Goal: Use online tool/utility: Utilize a website feature to perform a specific function

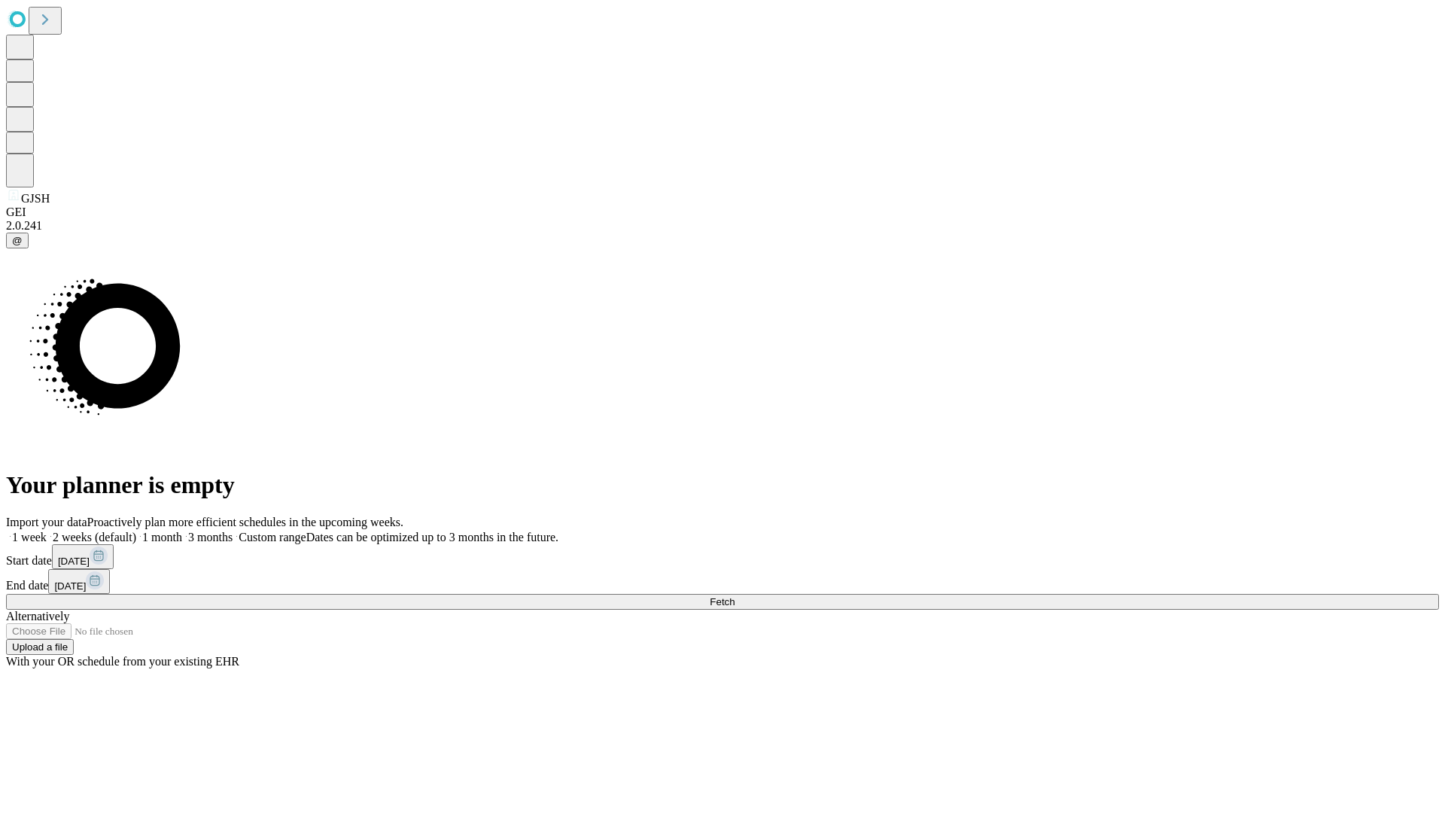
click at [47, 531] on label "1 week" at bounding box center [26, 537] width 41 height 13
click at [735, 596] on span "Fetch" at bounding box center [722, 601] width 25 height 11
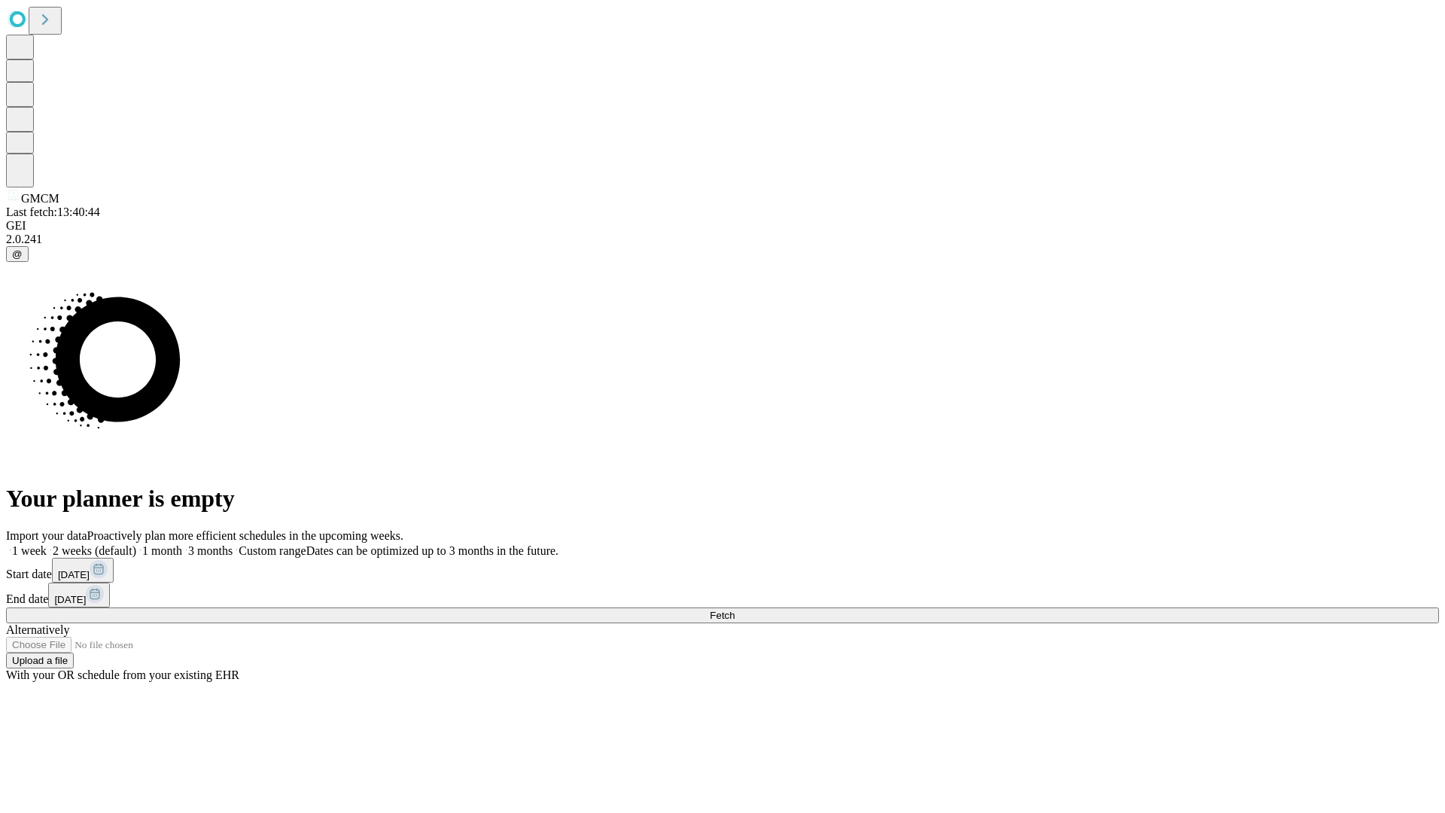
click at [47, 544] on label "1 week" at bounding box center [26, 550] width 41 height 13
click at [735, 610] on span "Fetch" at bounding box center [722, 615] width 25 height 11
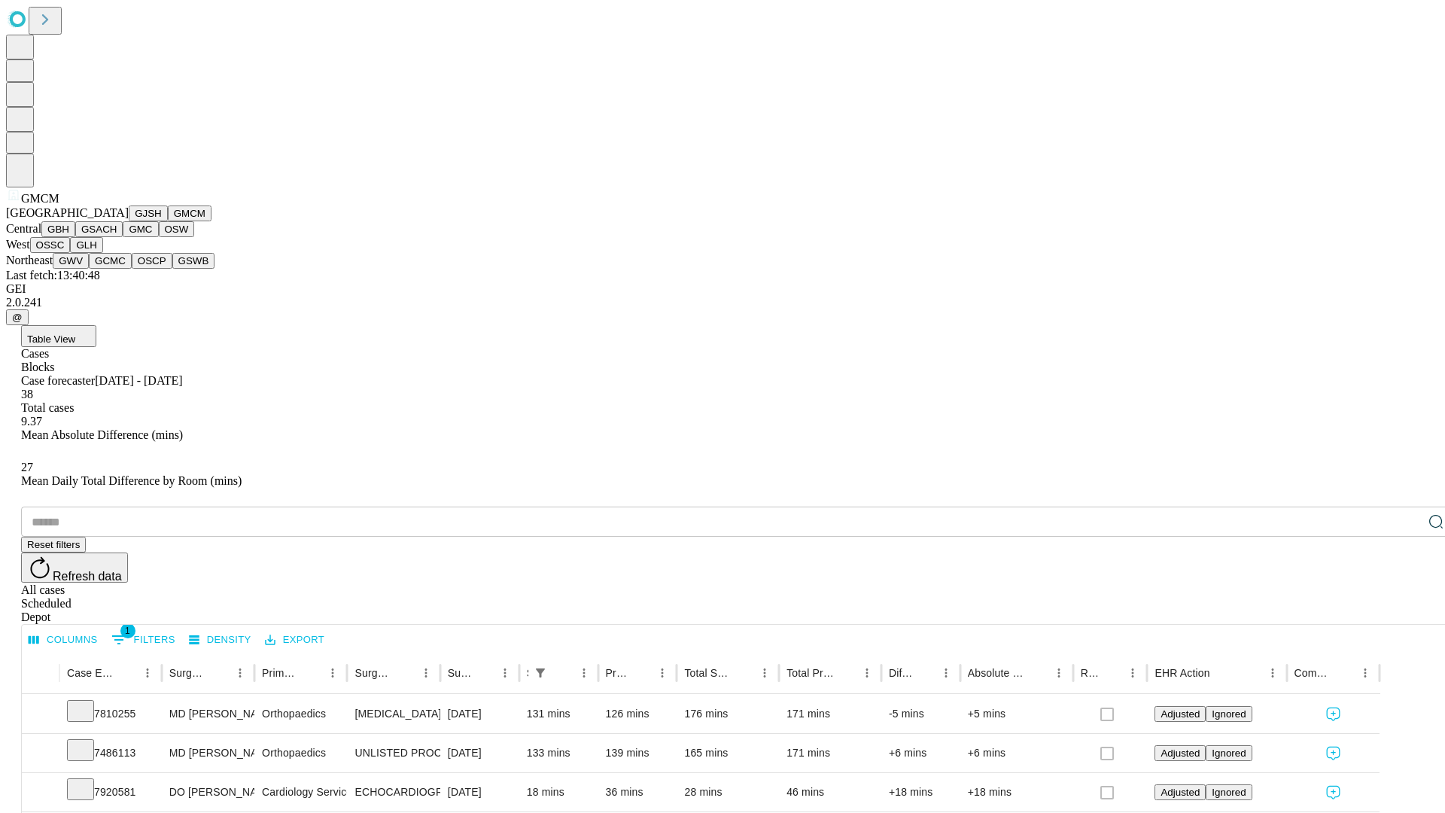
click at [75, 237] on button "GBH" at bounding box center [58, 229] width 34 height 16
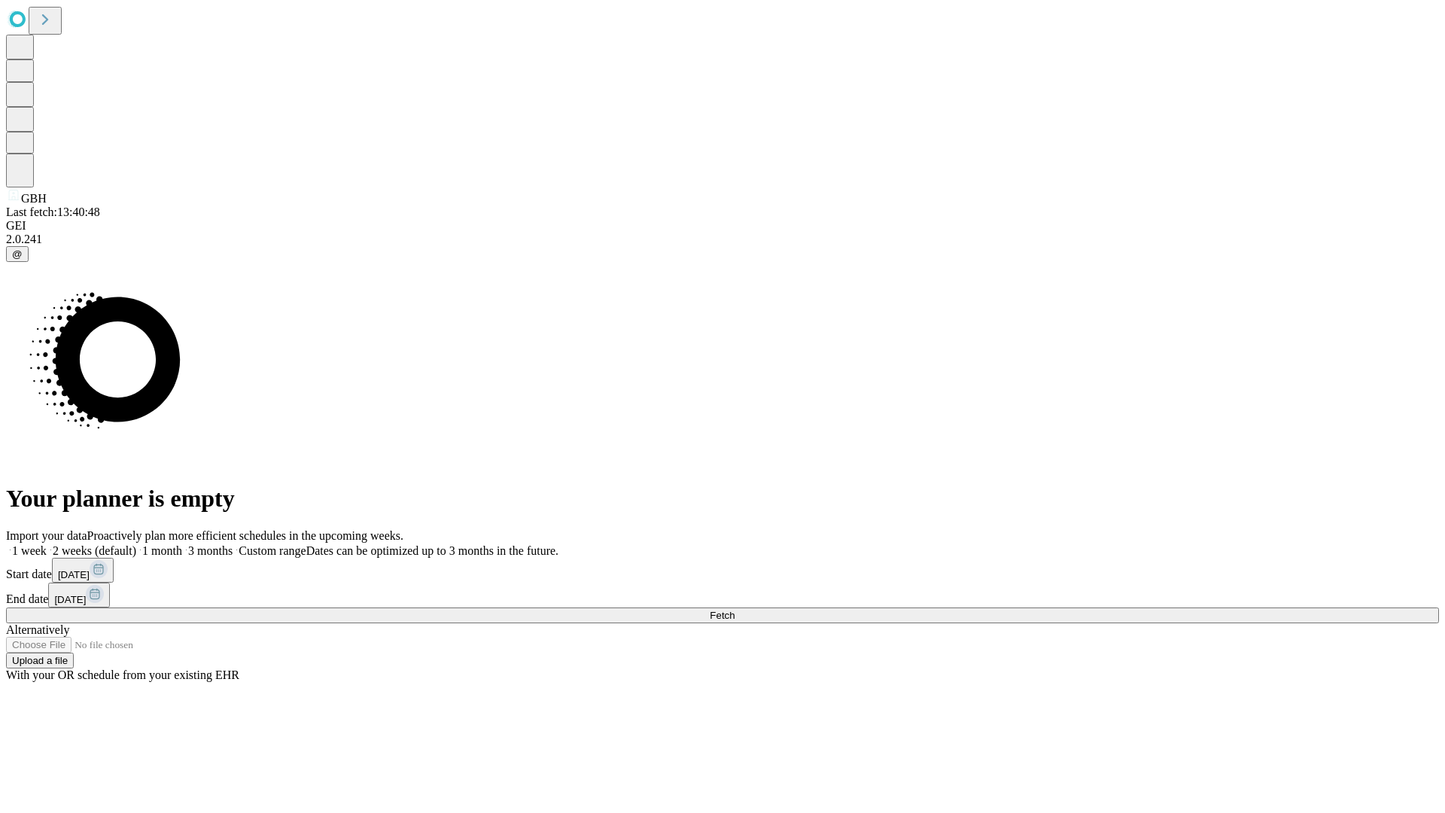
click at [47, 544] on label "1 week" at bounding box center [26, 550] width 41 height 13
click at [735, 610] on span "Fetch" at bounding box center [722, 615] width 25 height 11
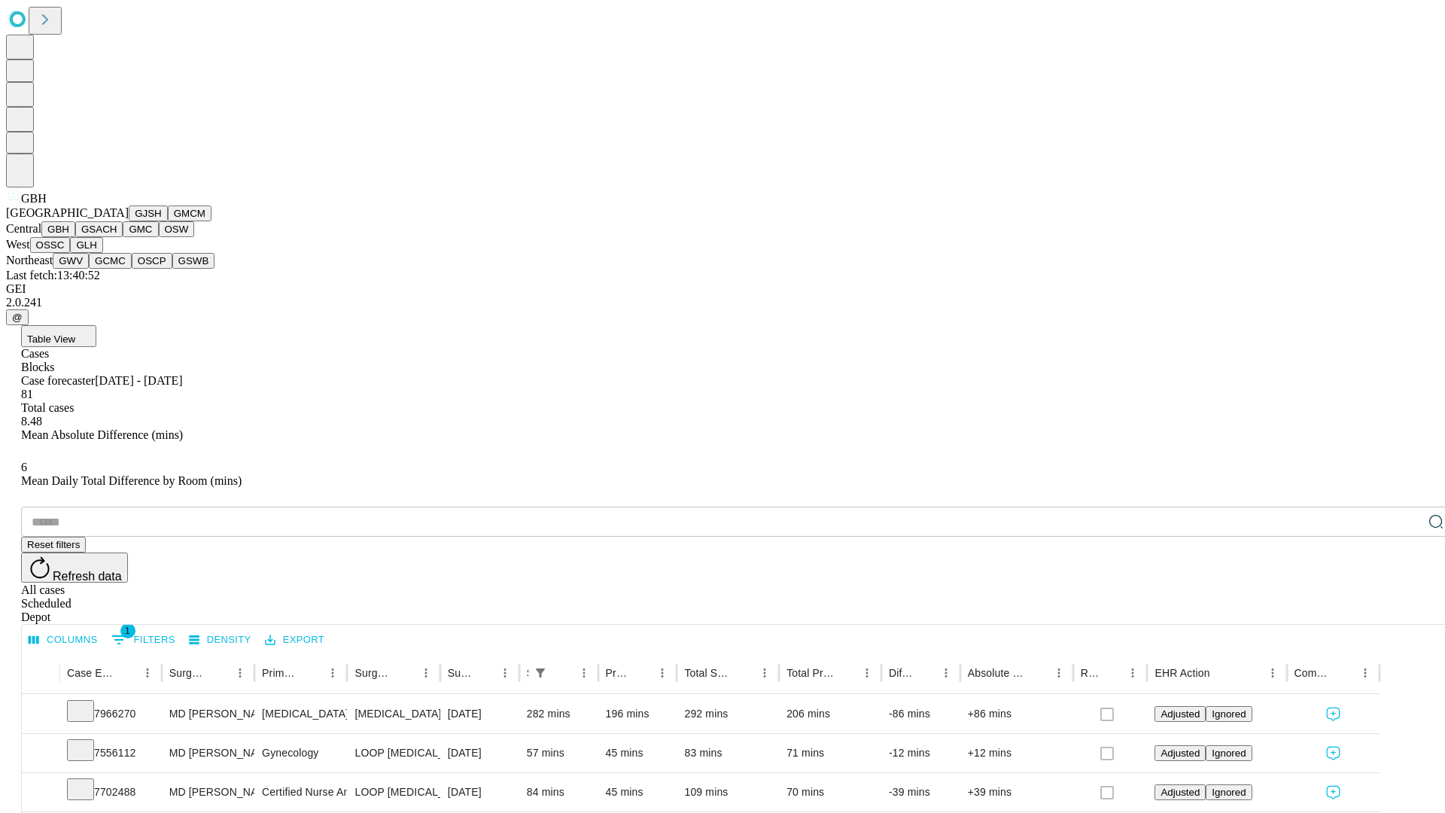
click at [117, 237] on button "GSACH" at bounding box center [98, 229] width 47 height 16
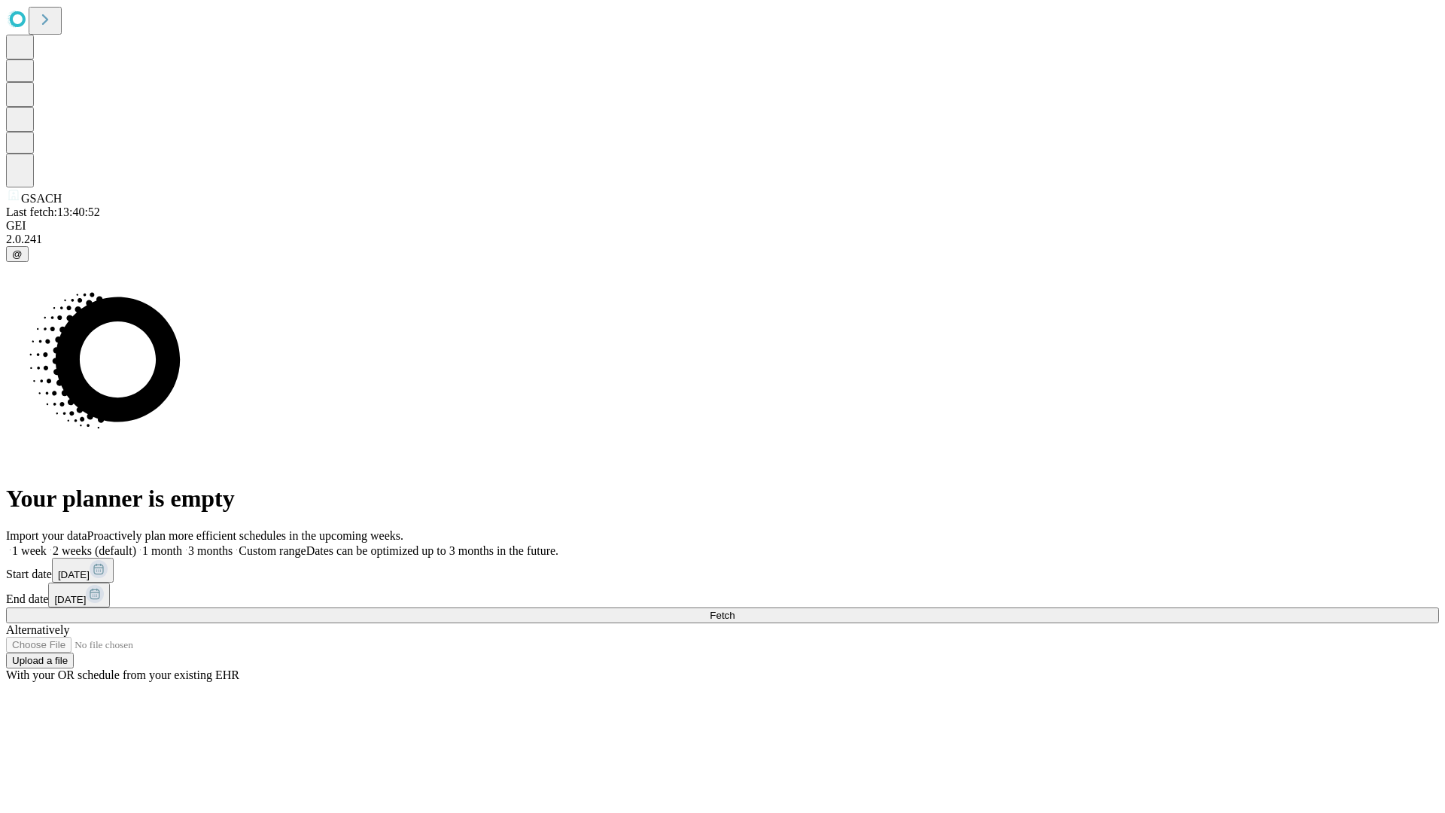
click at [47, 544] on label "1 week" at bounding box center [26, 550] width 41 height 13
click at [735, 610] on span "Fetch" at bounding box center [722, 615] width 25 height 11
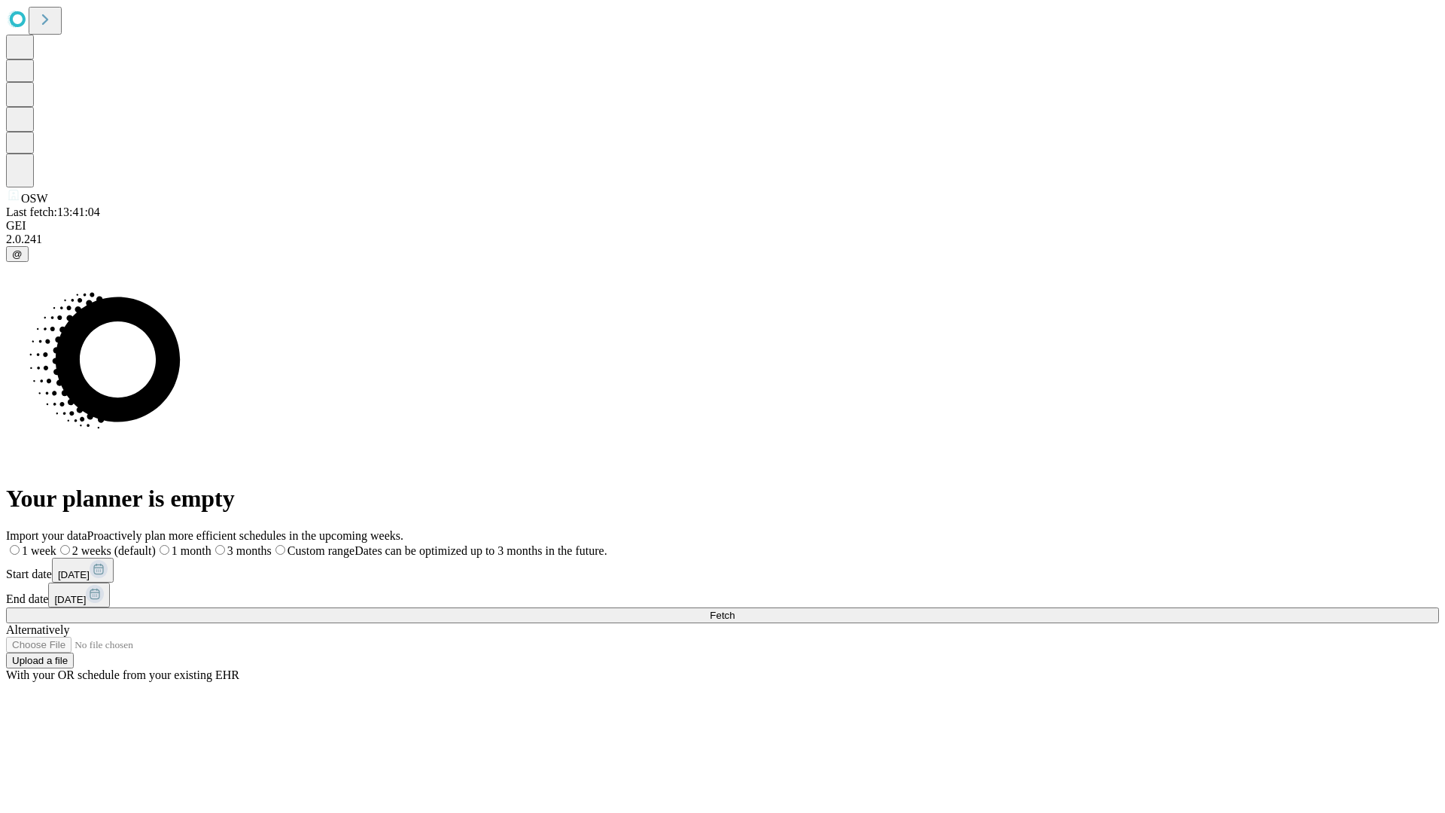
click at [56, 544] on label "1 week" at bounding box center [31, 550] width 50 height 13
click at [735, 610] on span "Fetch" at bounding box center [722, 615] width 25 height 11
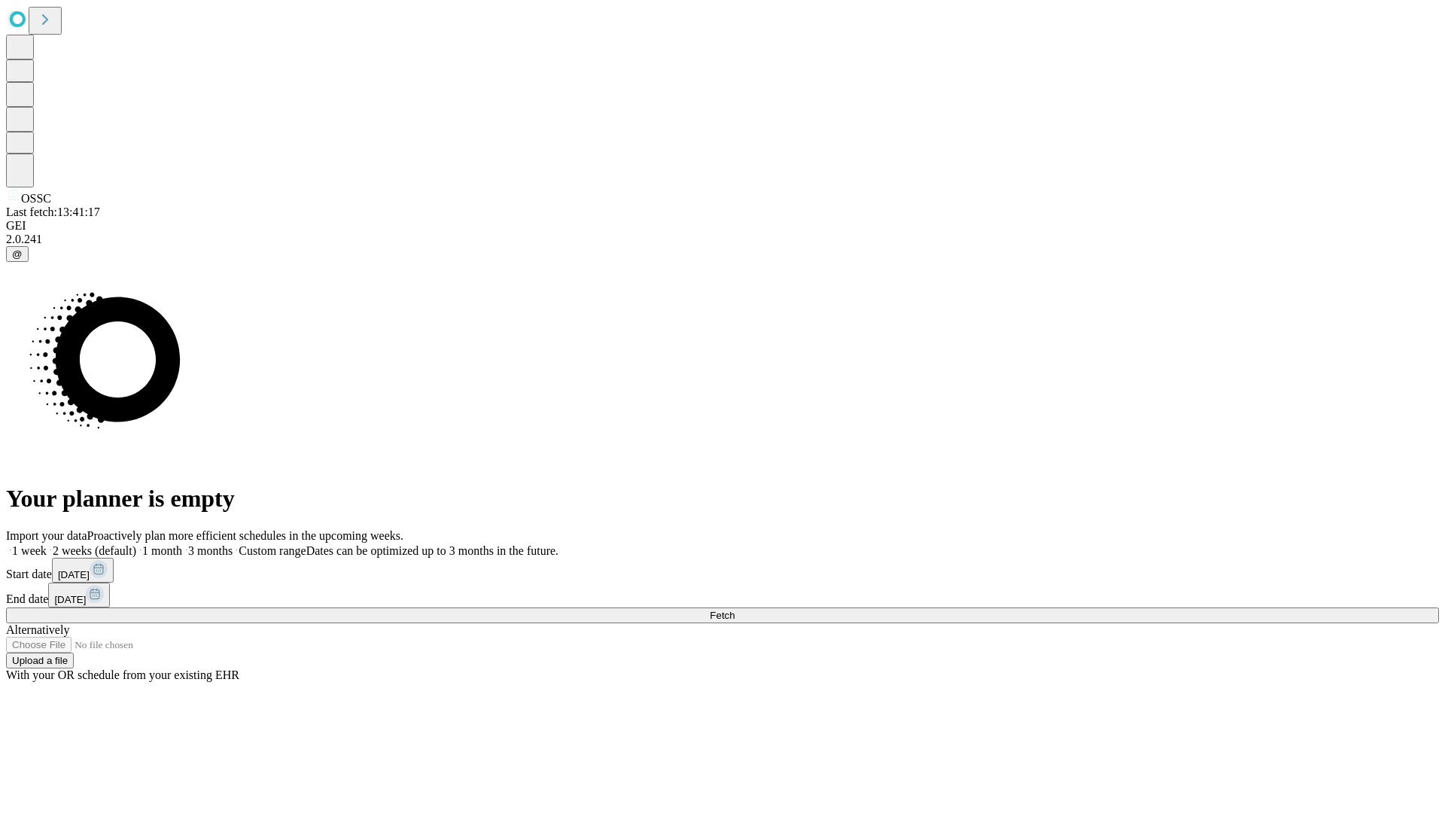
click at [735, 610] on span "Fetch" at bounding box center [722, 615] width 25 height 11
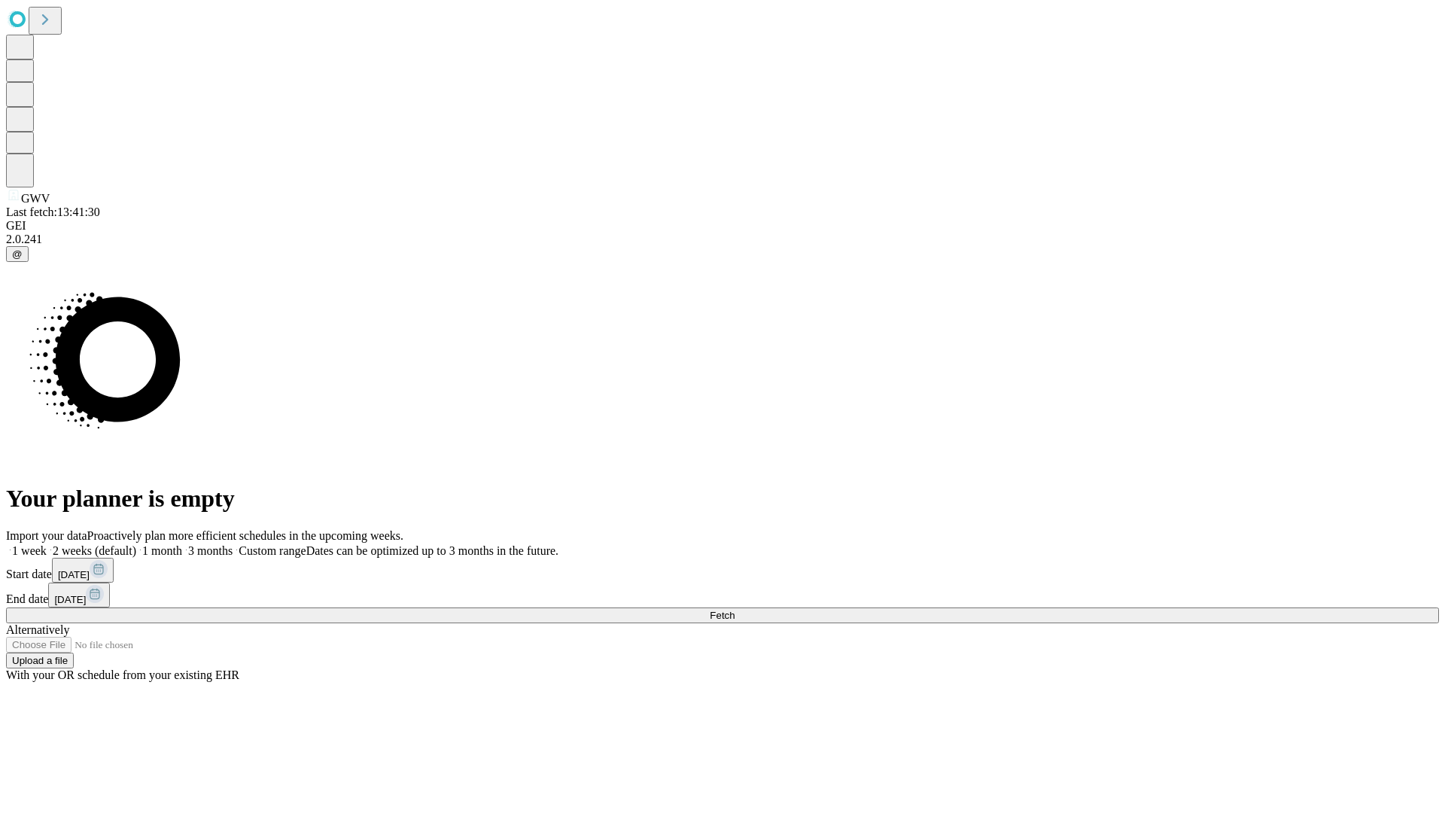
click at [47, 544] on label "1 week" at bounding box center [26, 550] width 41 height 13
click at [735, 610] on span "Fetch" at bounding box center [722, 615] width 25 height 11
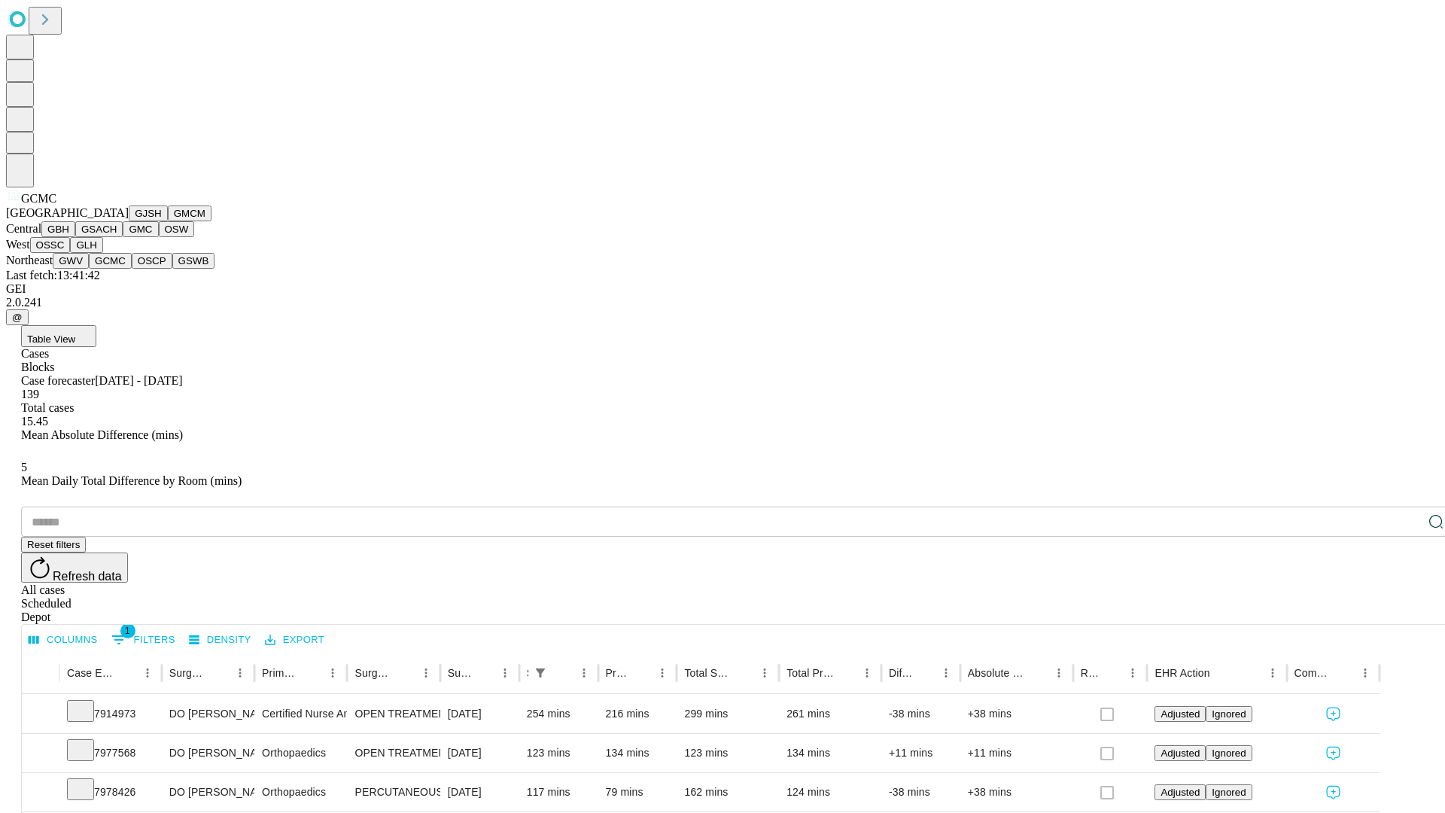
click at [132, 269] on button "OSCP" at bounding box center [152, 261] width 41 height 16
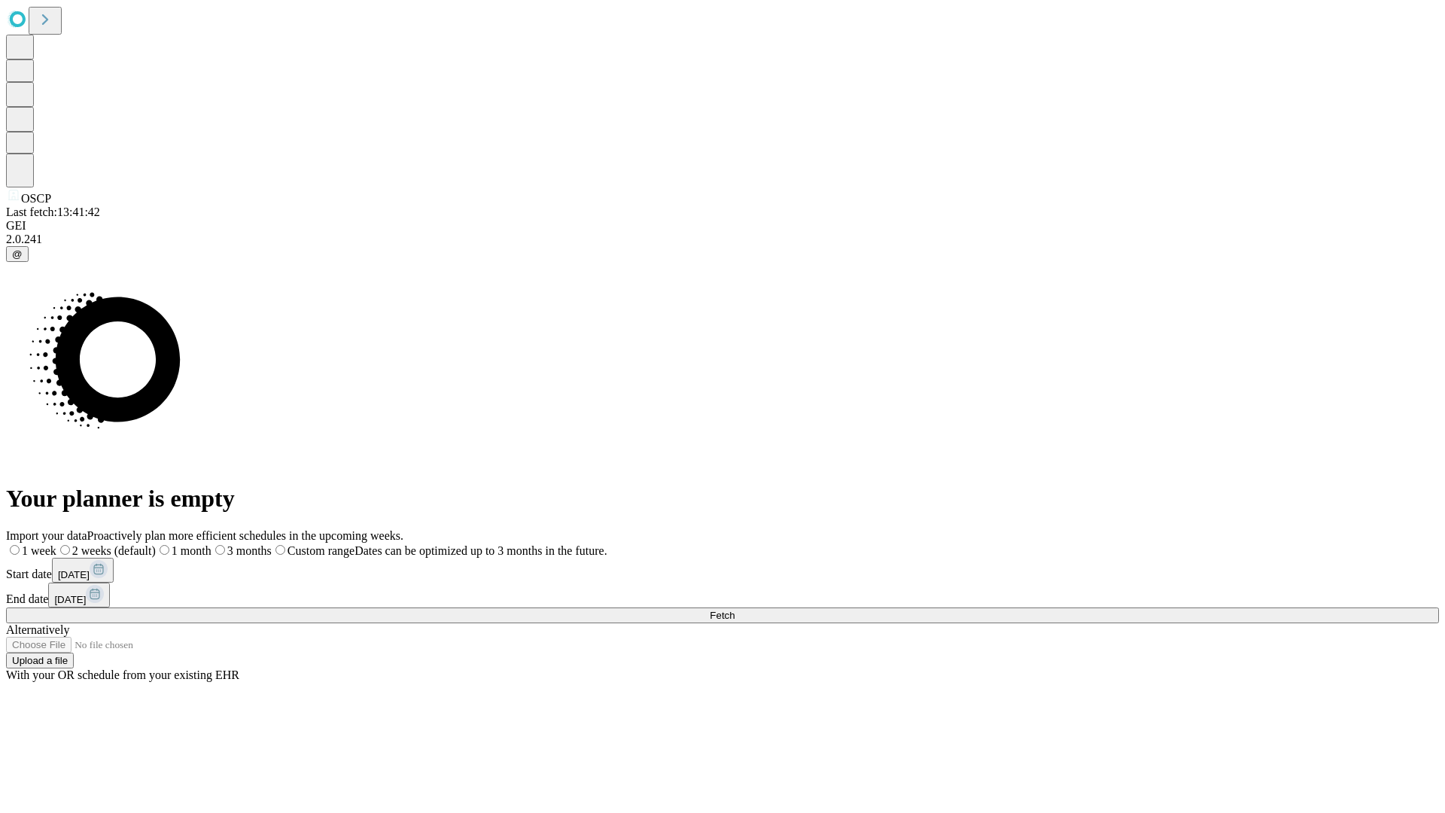
click at [56, 544] on label "1 week" at bounding box center [31, 550] width 50 height 13
click at [735, 610] on span "Fetch" at bounding box center [722, 615] width 25 height 11
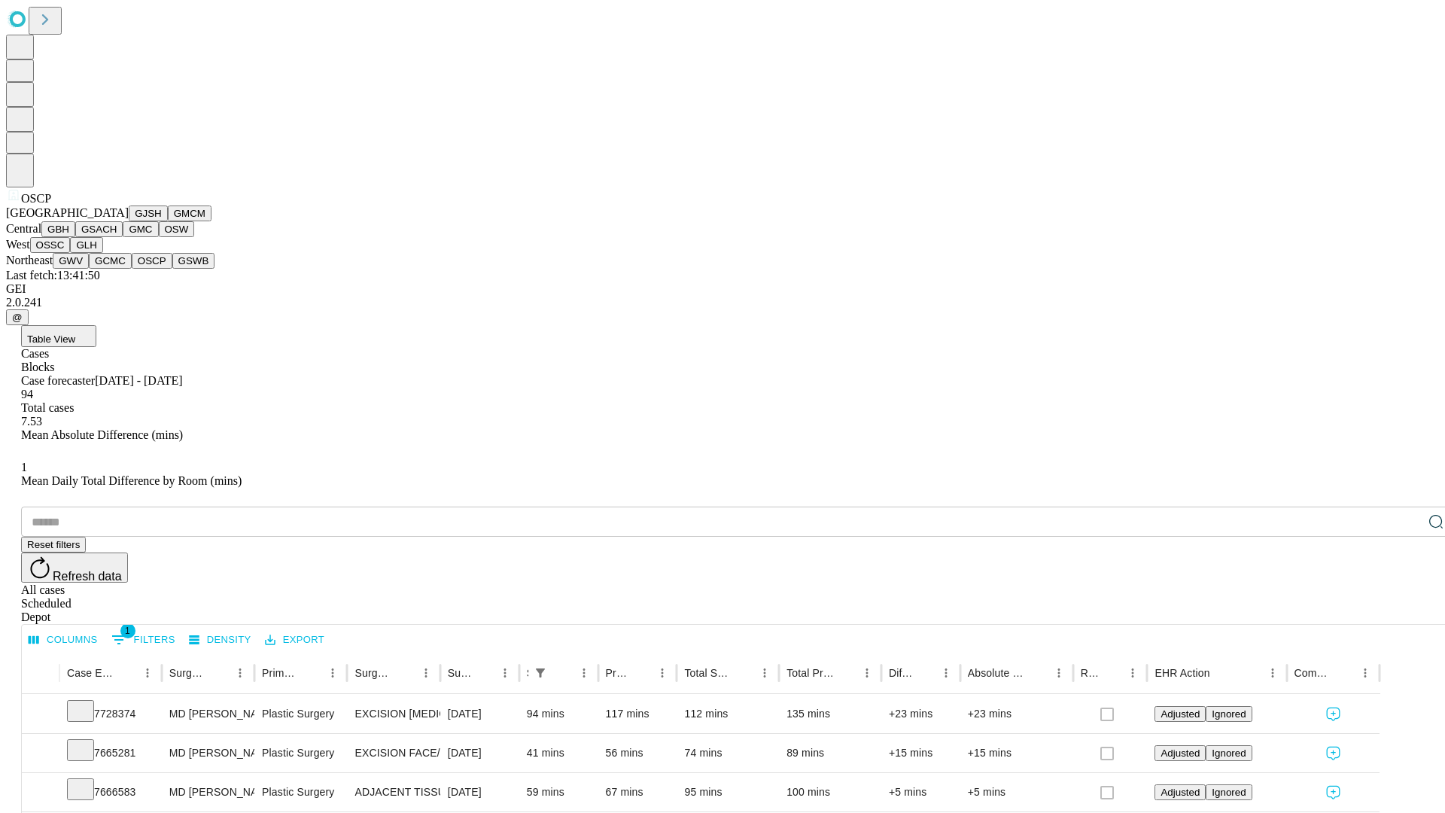
click at [172, 269] on button "GSWB" at bounding box center [193, 261] width 43 height 16
